Goal: Book appointment/travel/reservation

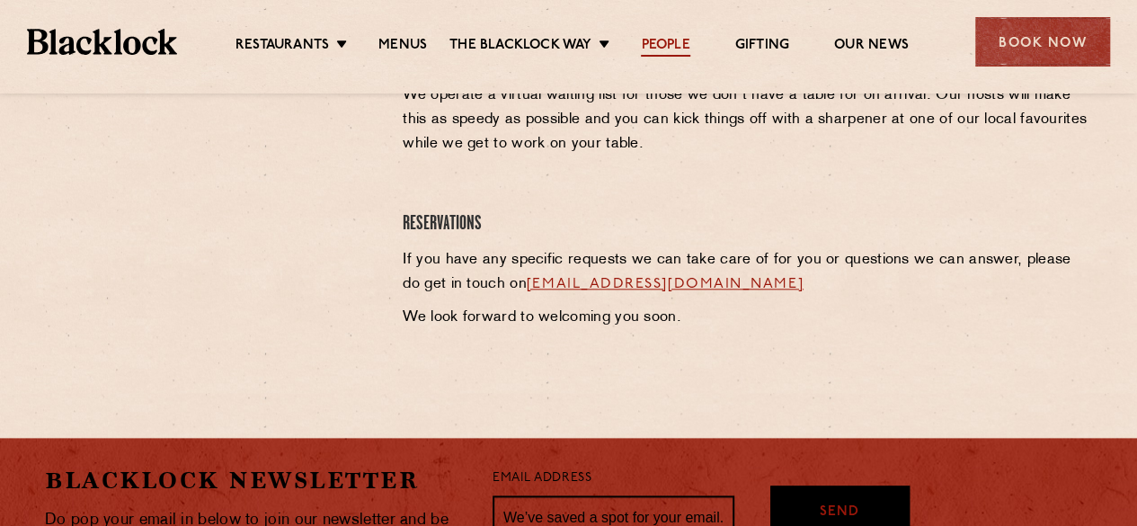
scroll to position [840, 0]
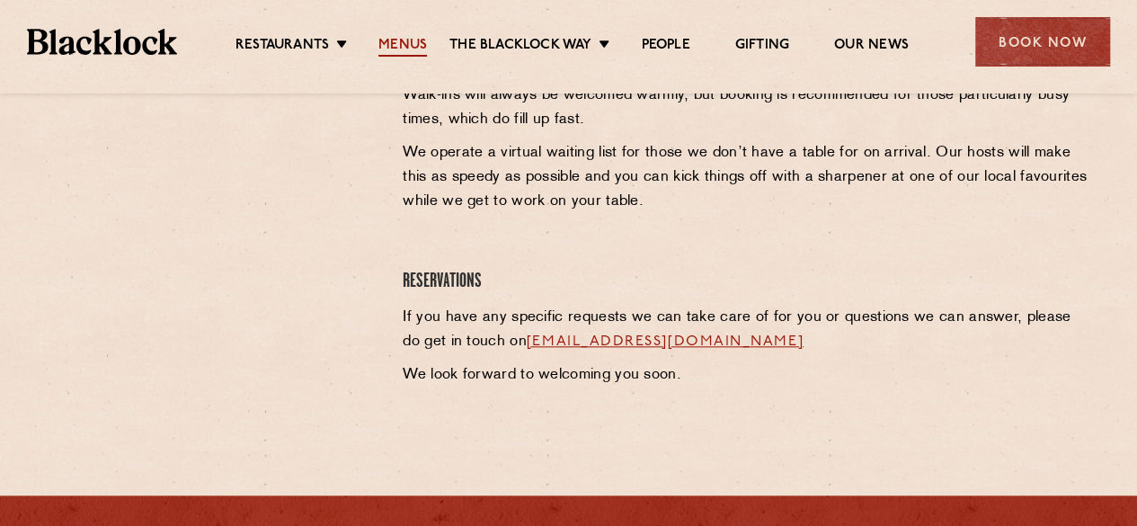
click at [419, 53] on link "Menus" at bounding box center [402, 47] width 49 height 20
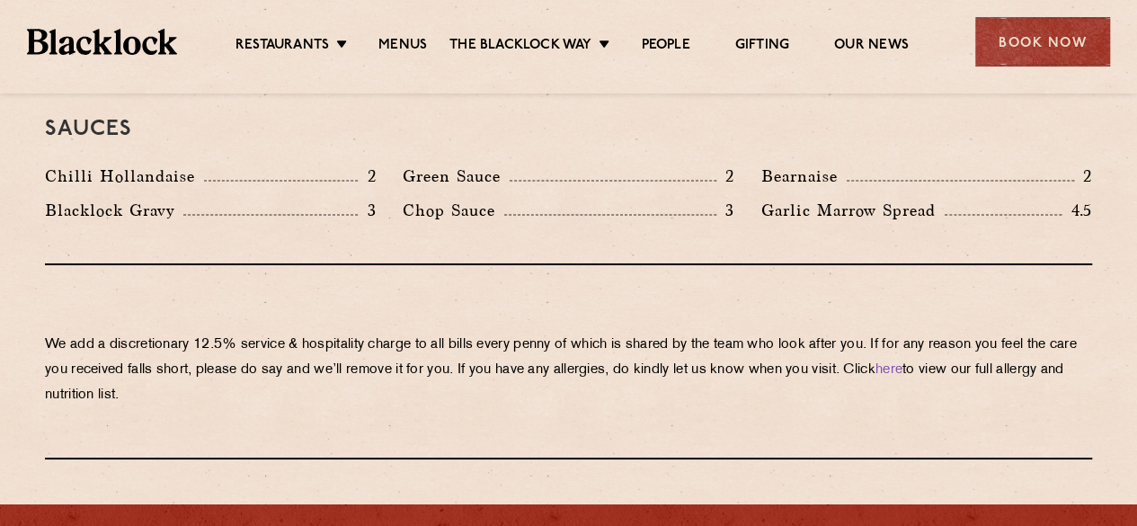
scroll to position [3349, 0]
